Goal: Task Accomplishment & Management: Use online tool/utility

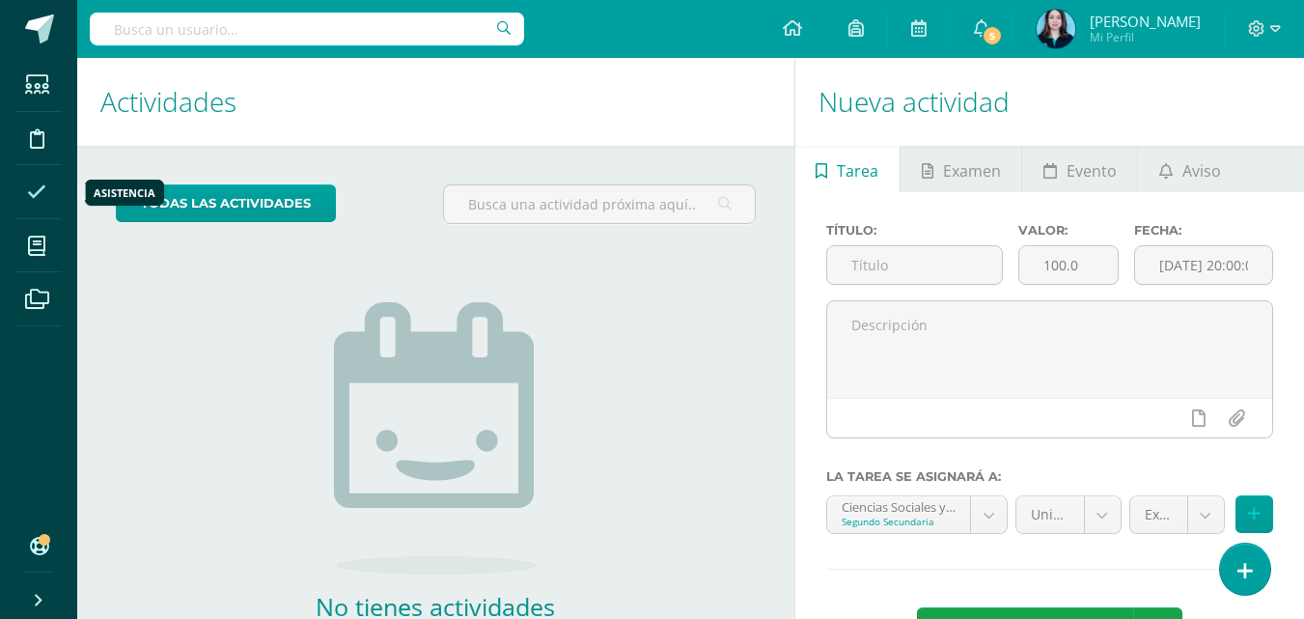
click at [37, 193] on icon at bounding box center [36, 191] width 19 height 19
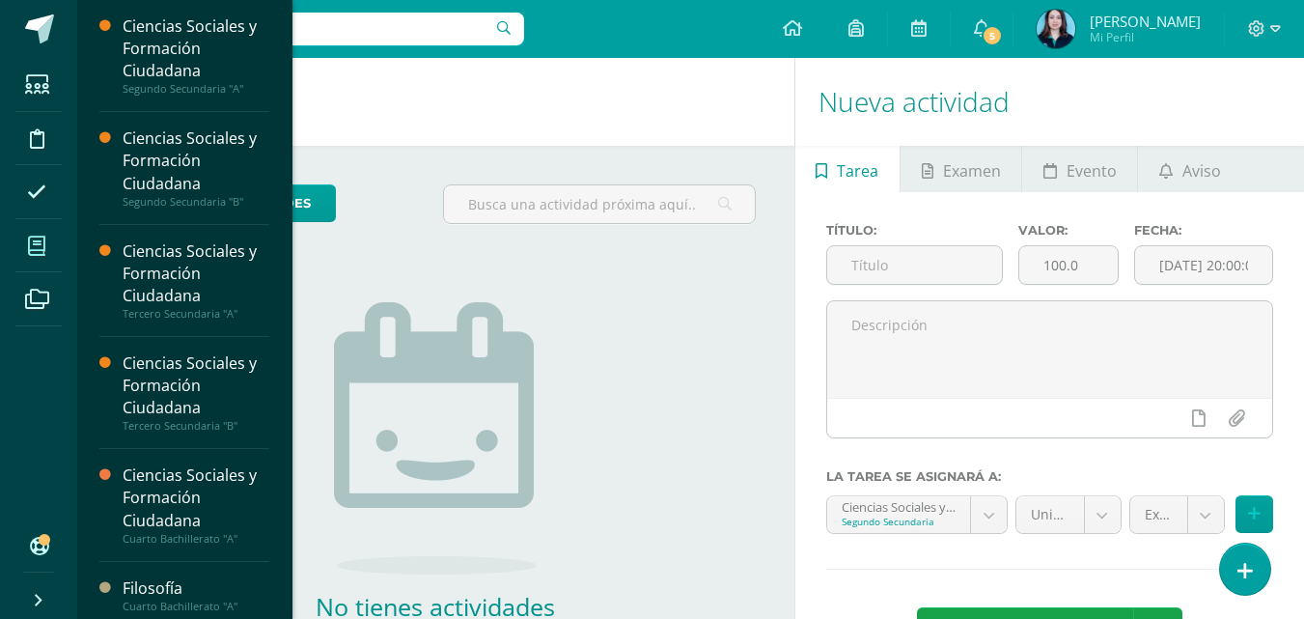
click at [37, 238] on icon at bounding box center [36, 245] width 17 height 19
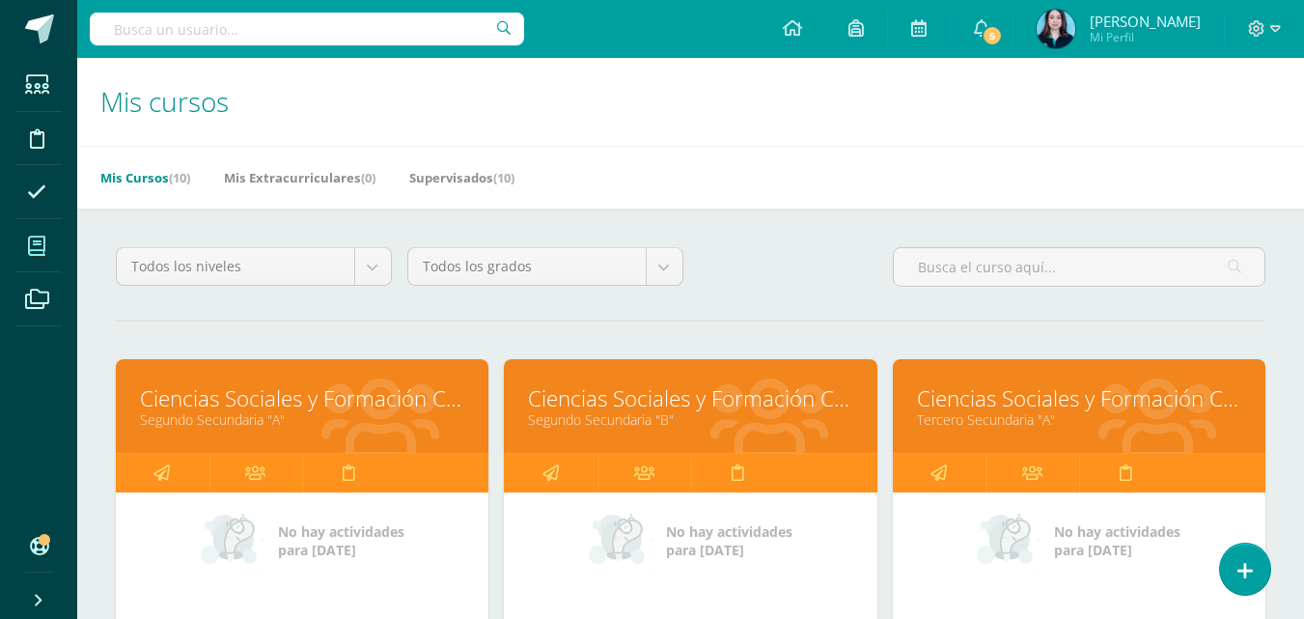
click at [37, 240] on icon at bounding box center [36, 245] width 17 height 19
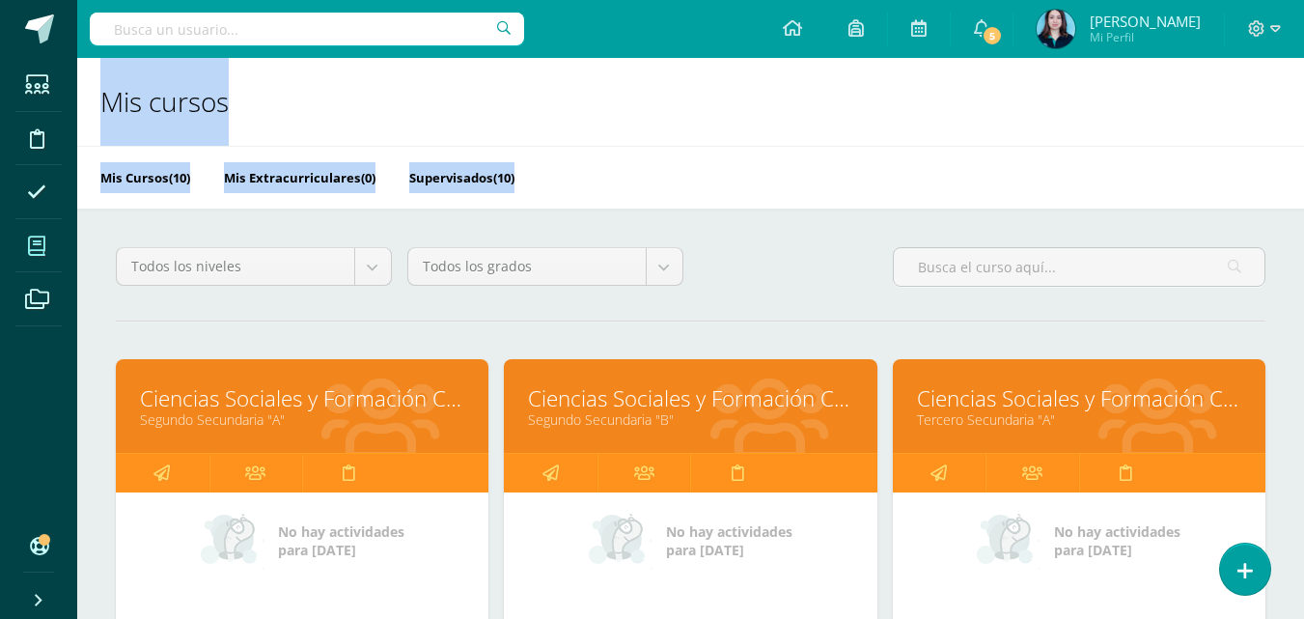
drag, startPoint x: 162, startPoint y: 294, endPoint x: 60, endPoint y: 260, distance: 108.0
click at [60, 260] on link "Mis cursos" at bounding box center [38, 246] width 46 height 54
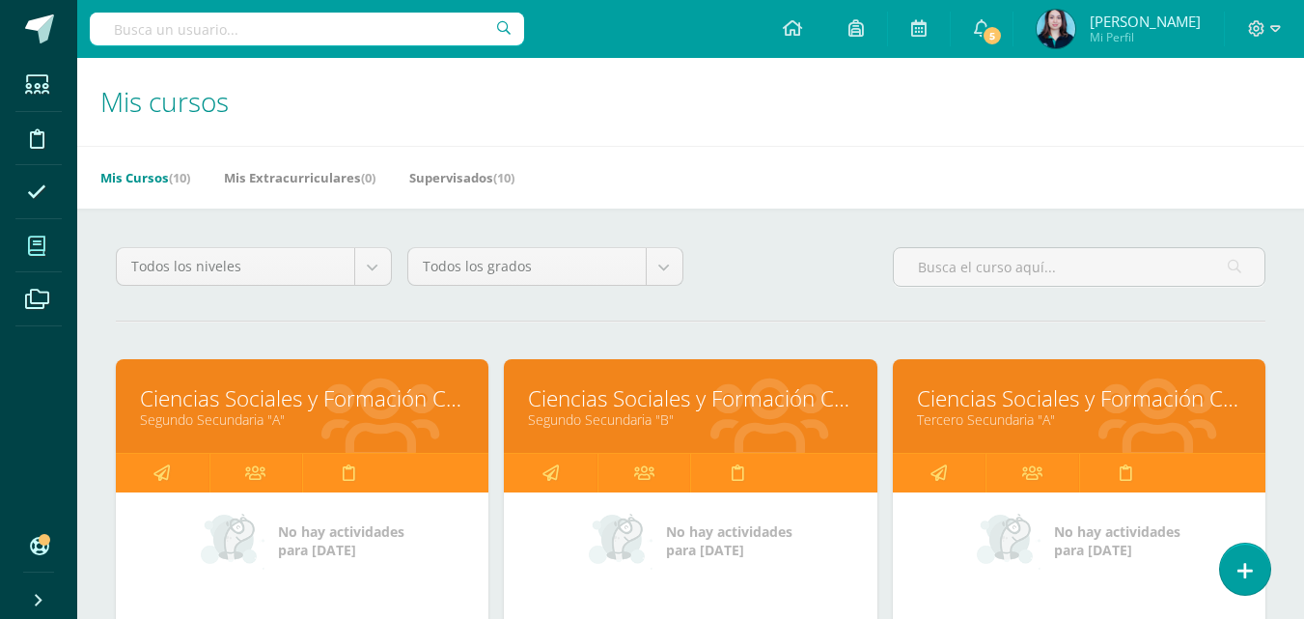
click at [35, 252] on icon at bounding box center [36, 245] width 17 height 19
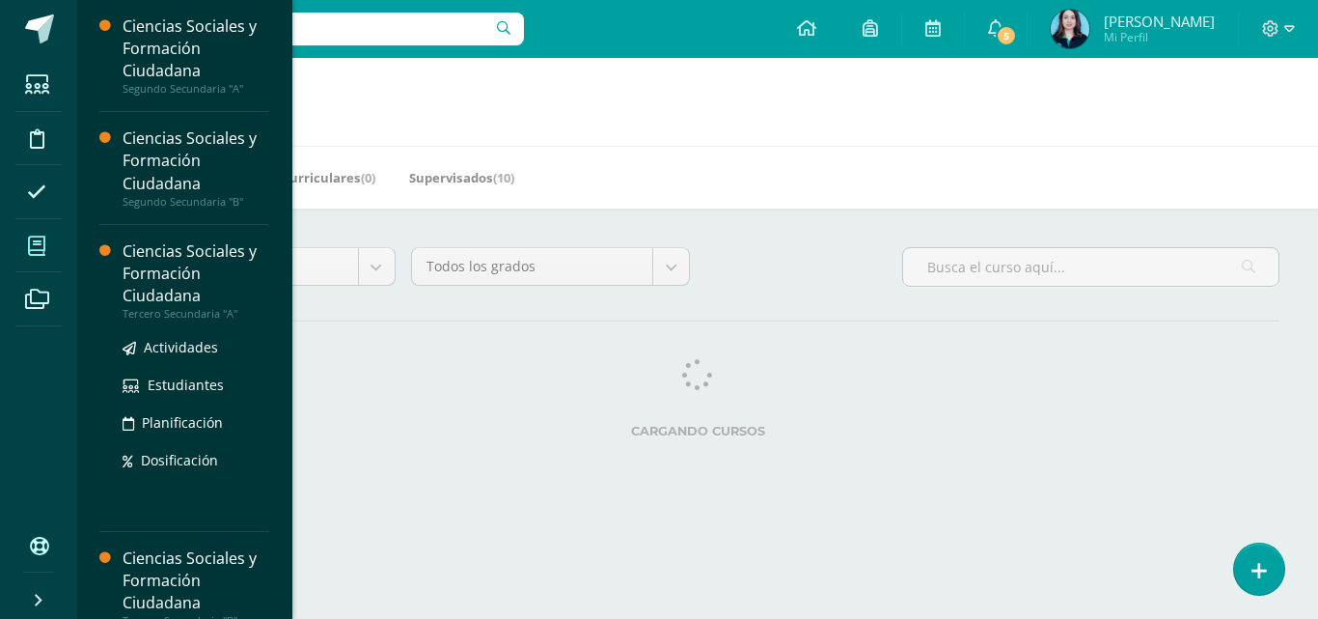
click at [192, 305] on div "Ciencias Sociales y Formación Ciudadana" at bounding box center [196, 273] width 147 height 67
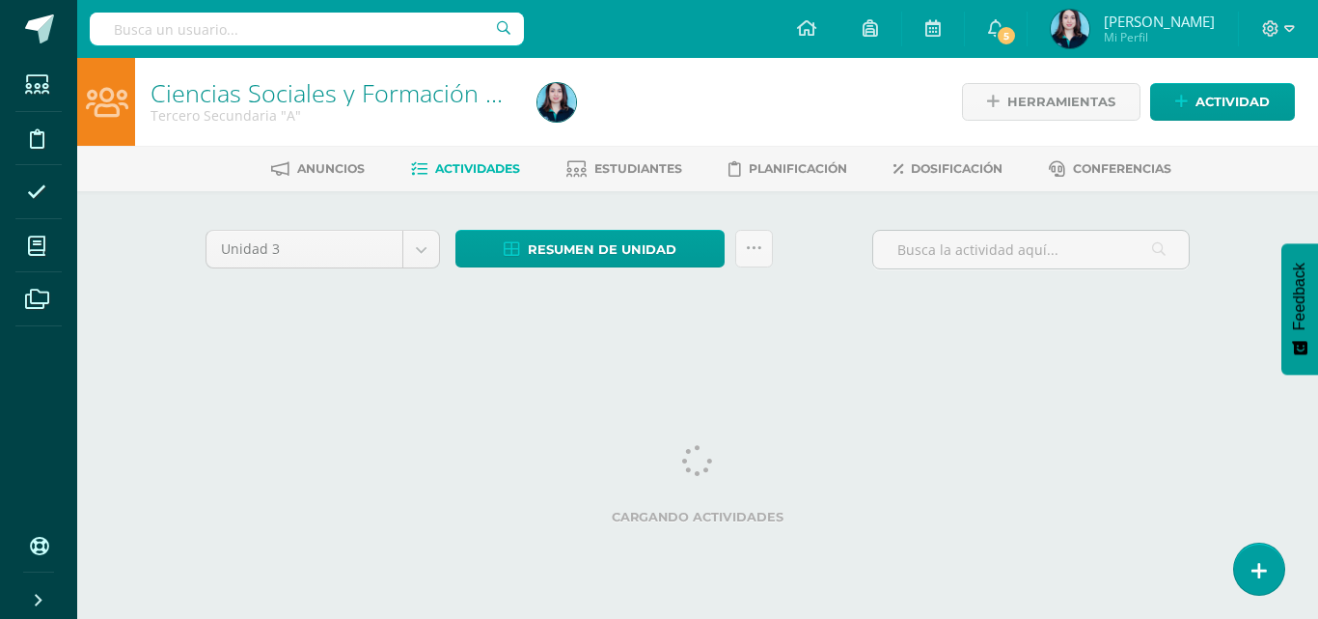
click at [1292, 360] on html "Estudiantes Disciplina Asistencia Mis cursos Archivos Soporte Centro de ayuda Ú…" at bounding box center [659, 180] width 1318 height 360
click at [1258, 563] on icon at bounding box center [1259, 571] width 17 height 22
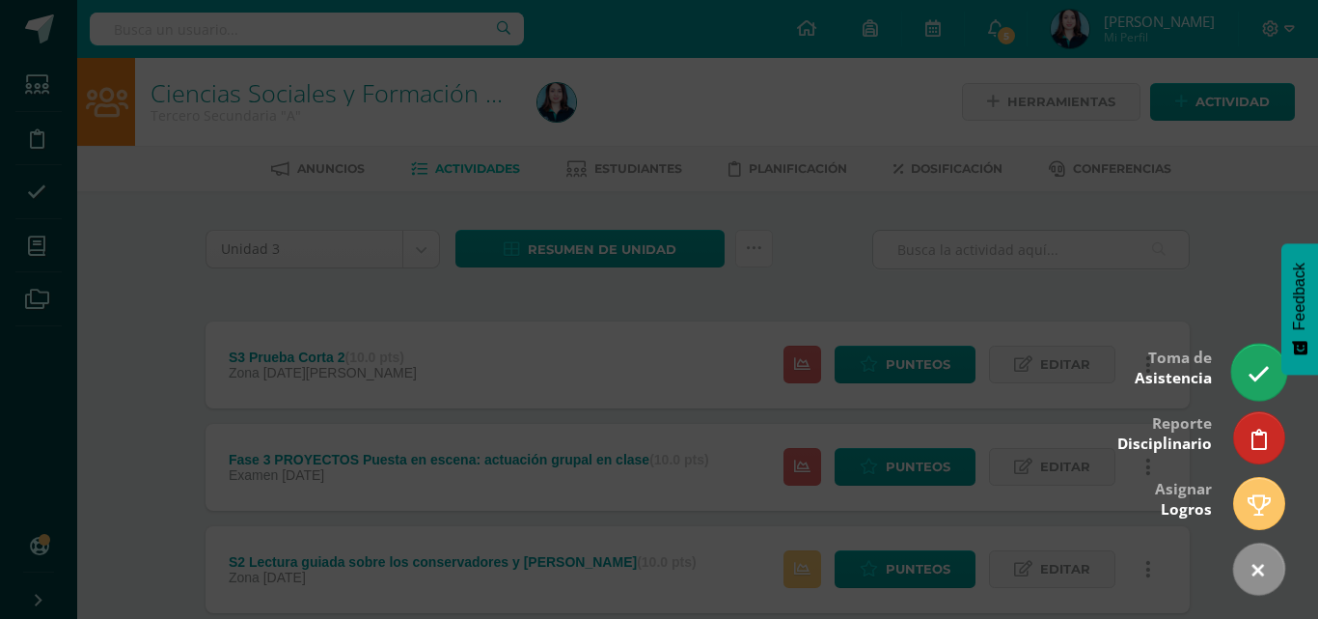
click at [1248, 377] on icon at bounding box center [1259, 374] width 22 height 22
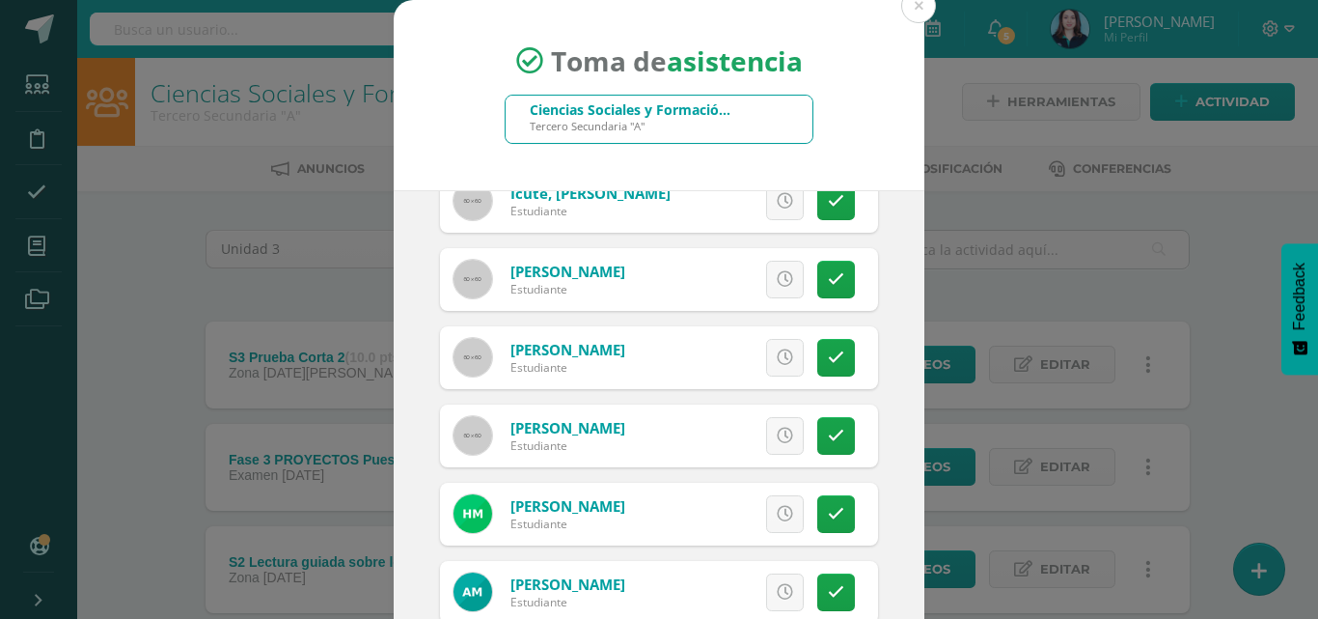
scroll to position [1117, 0]
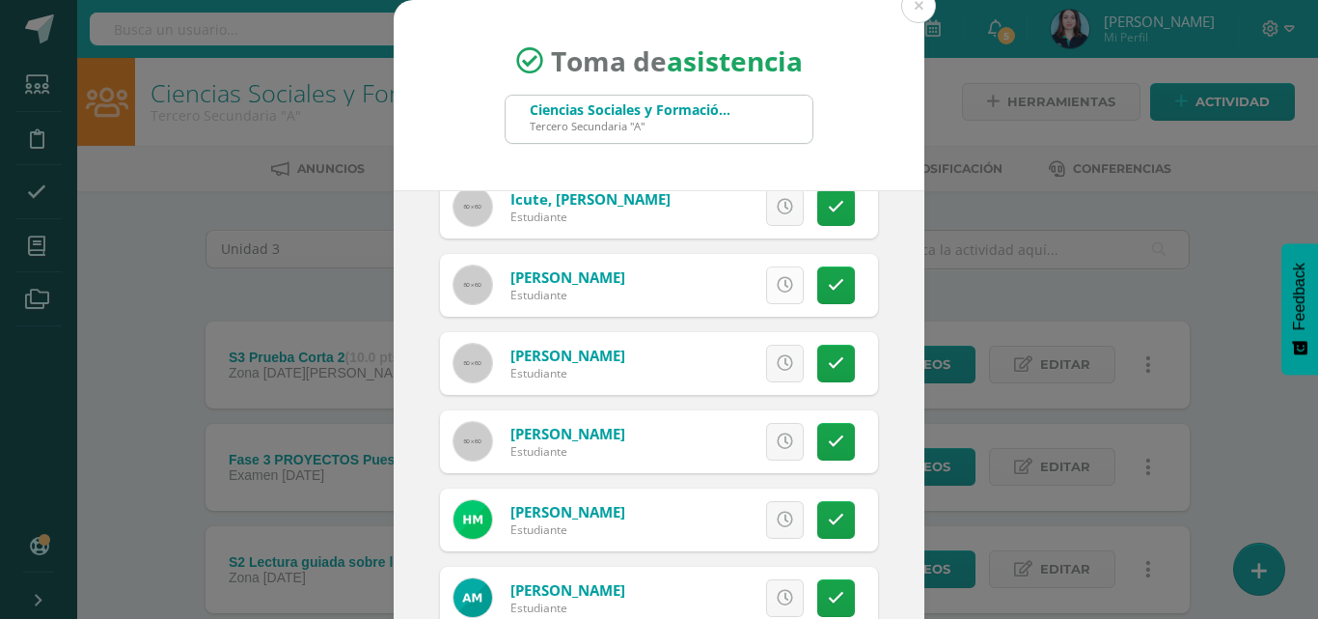
click at [777, 287] on icon at bounding box center [785, 285] width 16 height 16
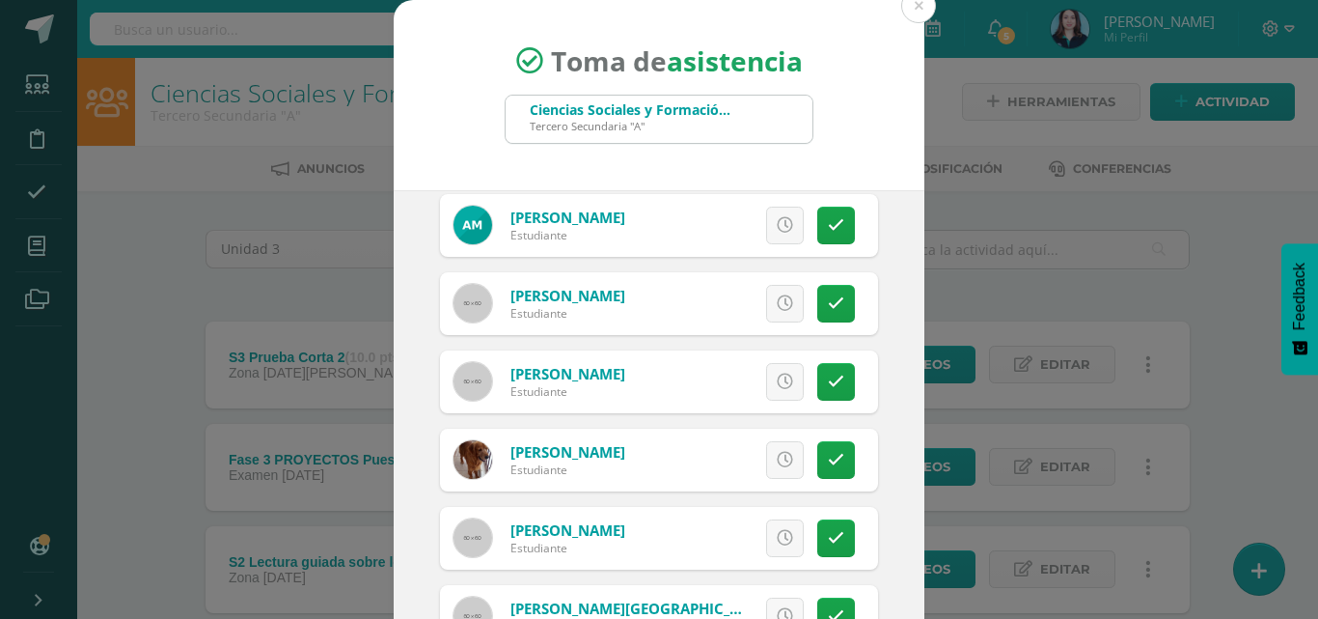
scroll to position [1852, 0]
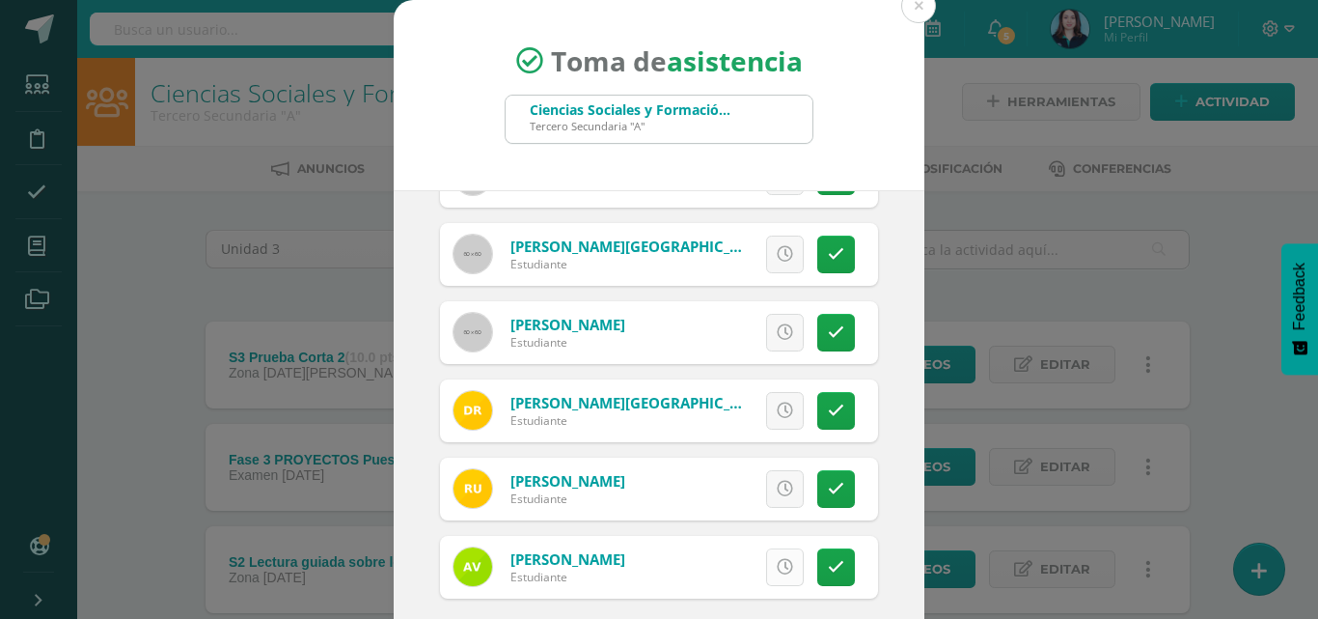
click at [766, 568] on link at bounding box center [785, 567] width 38 height 38
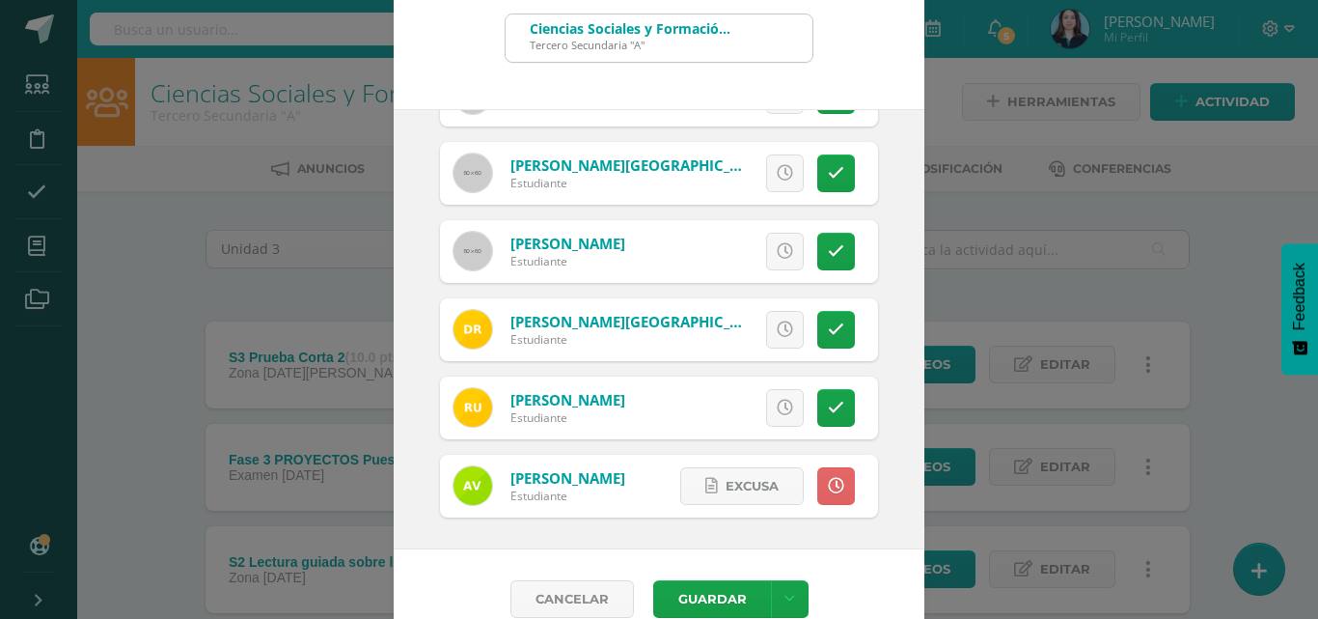
scroll to position [111, 0]
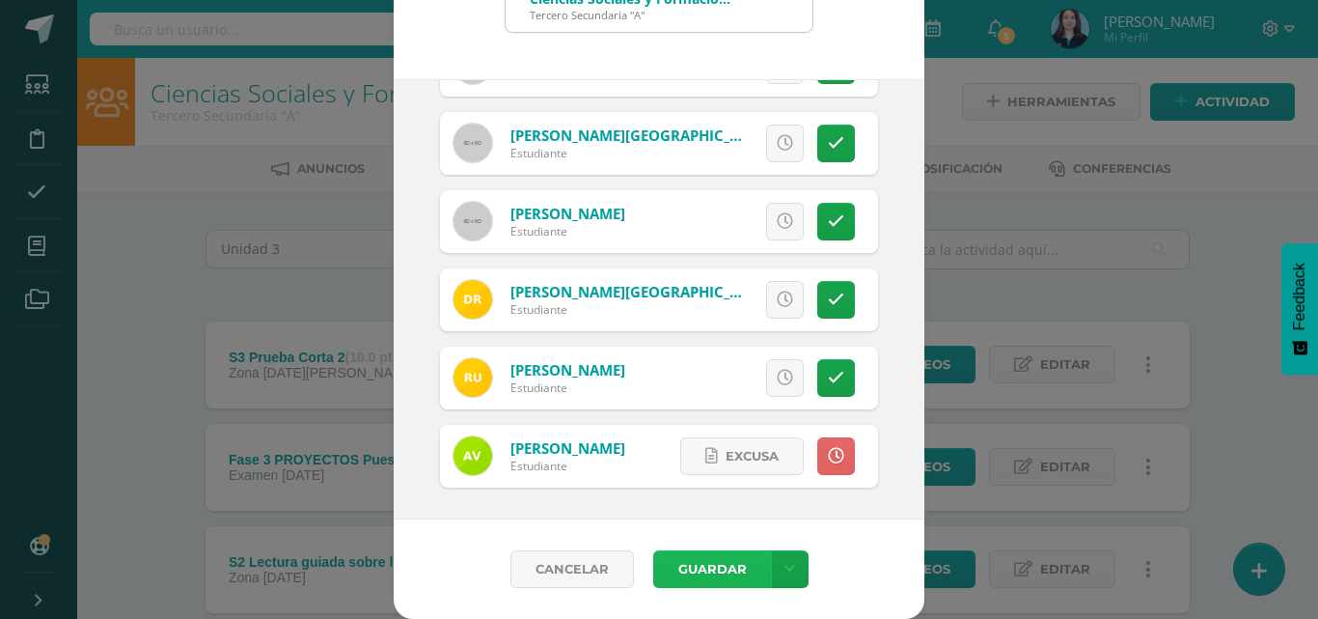
click at [713, 563] on button "Guardar" at bounding box center [712, 569] width 118 height 38
